Goal: Task Accomplishment & Management: Complete application form

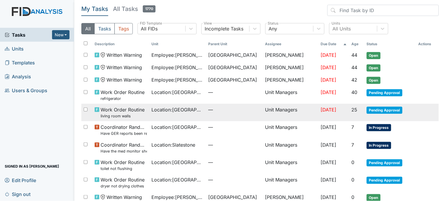
scroll to position [30, 0]
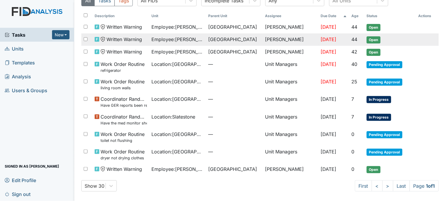
click at [186, 36] on span "Employee : Mitchell, Cheree" at bounding box center [178, 39] width 52 height 7
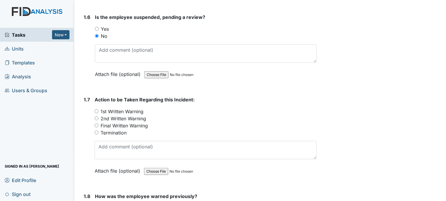
scroll to position [558, 0]
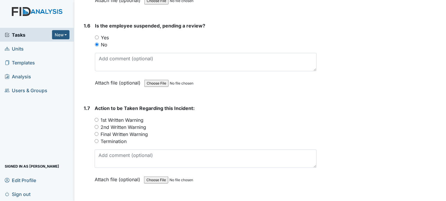
click at [96, 118] on input "1st Written Warning" at bounding box center [97, 120] width 4 height 4
radio input "true"
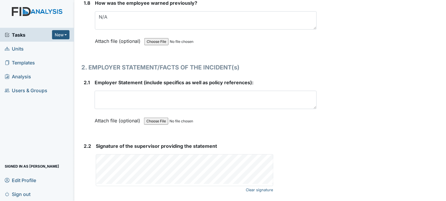
scroll to position [789, 0]
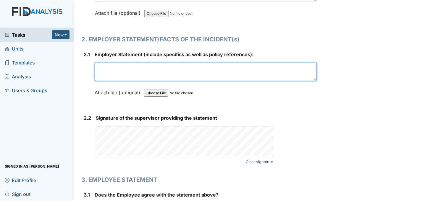
click at [113, 69] on textarea at bounding box center [206, 72] width 222 height 18
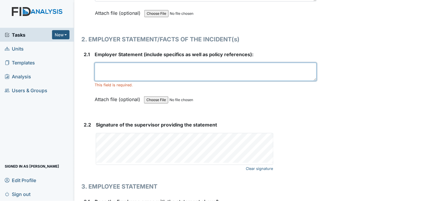
click at [113, 66] on textarea at bounding box center [206, 72] width 222 height 18
type textarea "Cheree Mitchell"
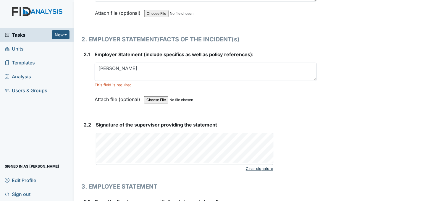
click at [257, 169] on link "Clear signature" at bounding box center [259, 169] width 27 height 8
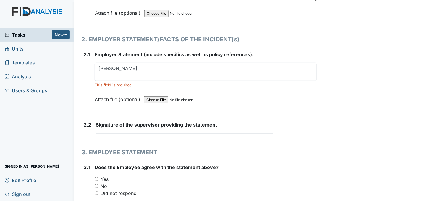
click at [154, 133] on form "Signature of the supervisor providing the statement This field is required." at bounding box center [206, 129] width 221 height 17
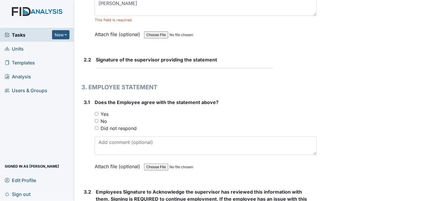
scroll to position [854, 0]
click at [96, 119] on input "No" at bounding box center [97, 121] width 4 height 4
radio input "true"
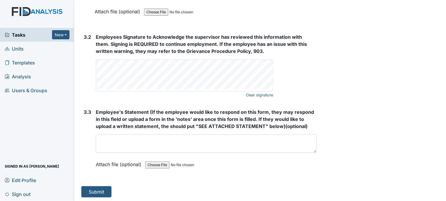
scroll to position [1009, 0]
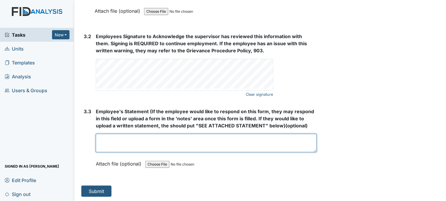
click at [166, 137] on textarea at bounding box center [206, 143] width 221 height 18
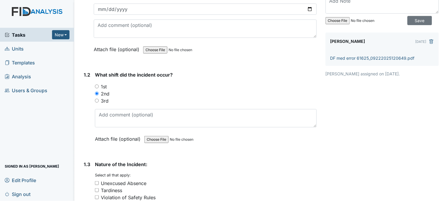
scroll to position [0, 0]
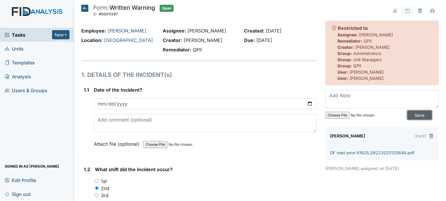
click at [410, 114] on input "Save" at bounding box center [420, 115] width 25 height 9
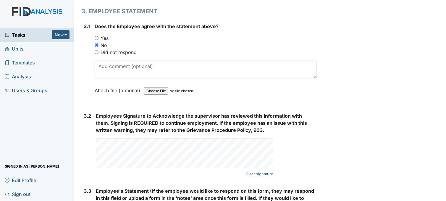
scroll to position [1009, 0]
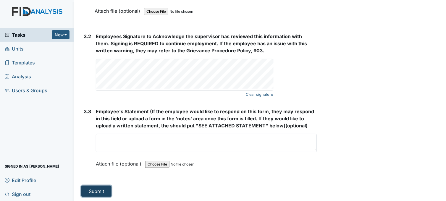
click at [109, 187] on button "Submit" at bounding box center [96, 191] width 30 height 11
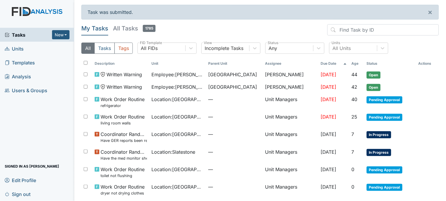
click at [18, 34] on span "Tasks" at bounding box center [28, 34] width 47 height 7
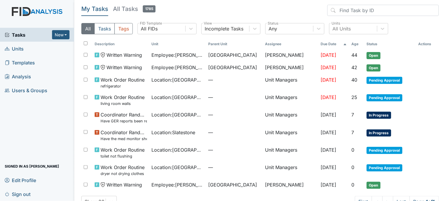
click at [21, 48] on span "Units" at bounding box center [14, 48] width 19 height 9
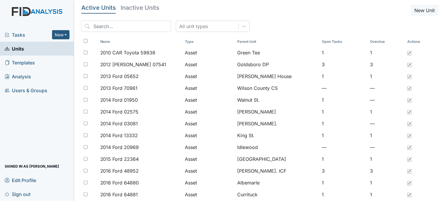
click at [14, 36] on span "Tasks" at bounding box center [28, 34] width 47 height 7
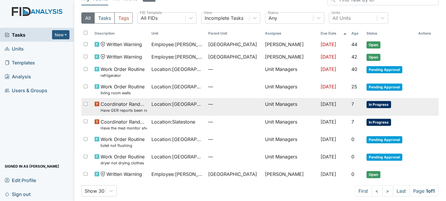
scroll to position [17, 0]
